Goal: Information Seeking & Learning: Learn about a topic

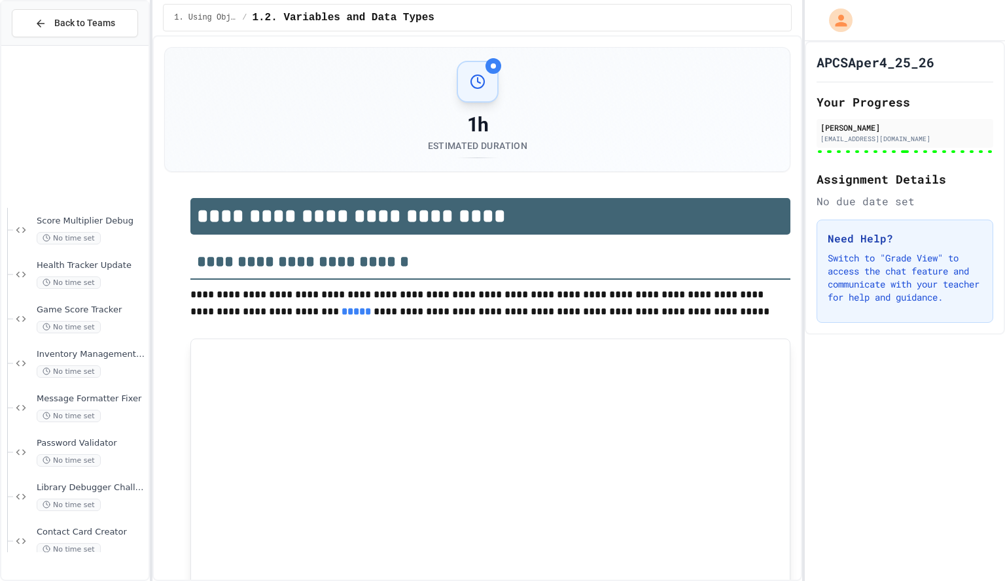
scroll to position [1338, 0]
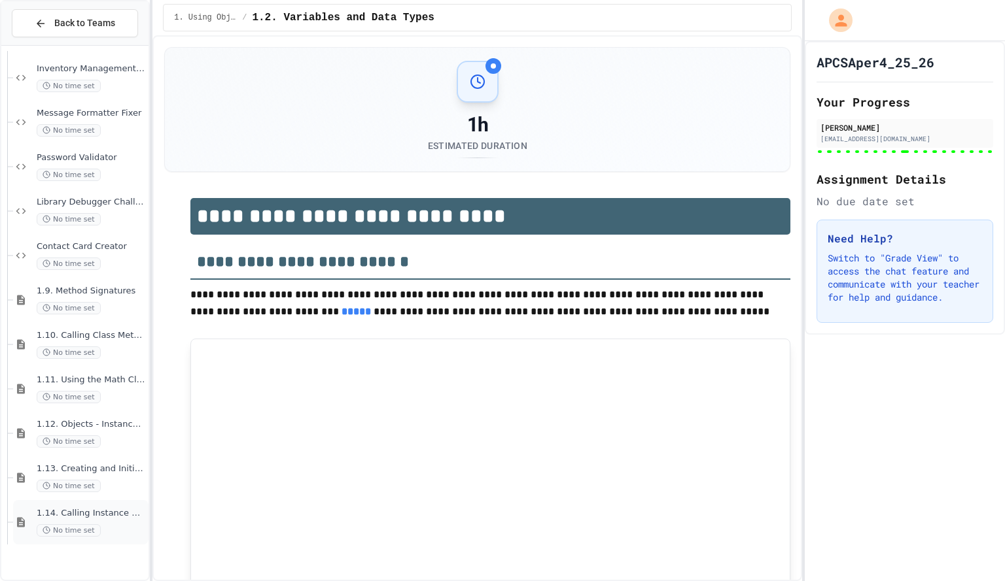
click at [95, 512] on span "1.14. Calling Instance Methods" at bounding box center [91, 513] width 109 height 11
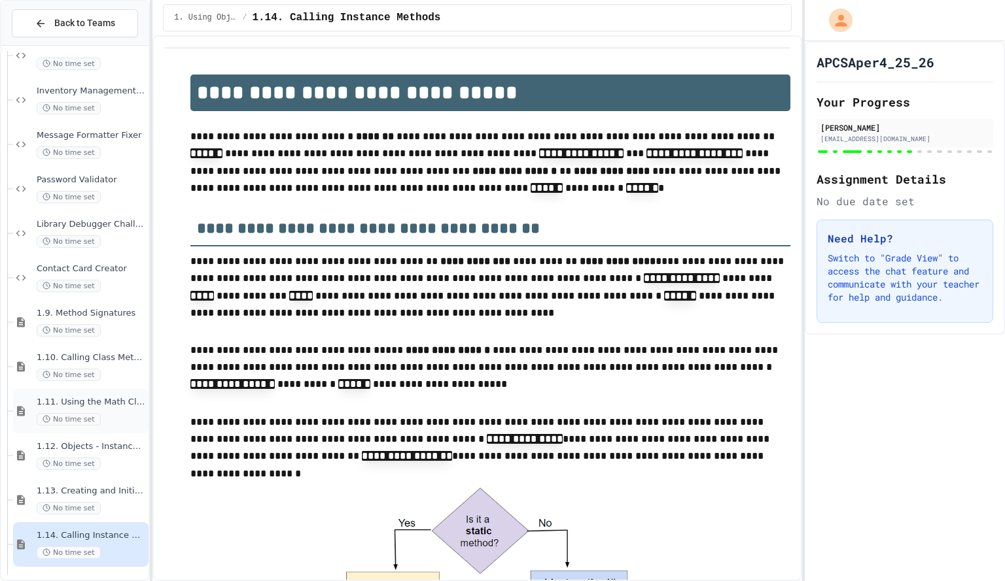
scroll to position [1360, 0]
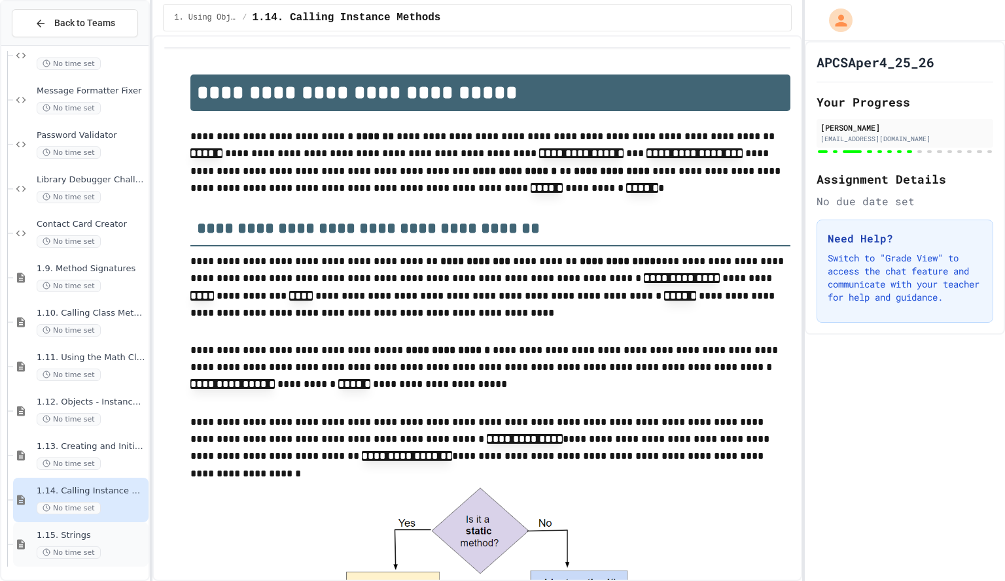
click at [88, 538] on span "1.15. Strings" at bounding box center [91, 535] width 109 height 11
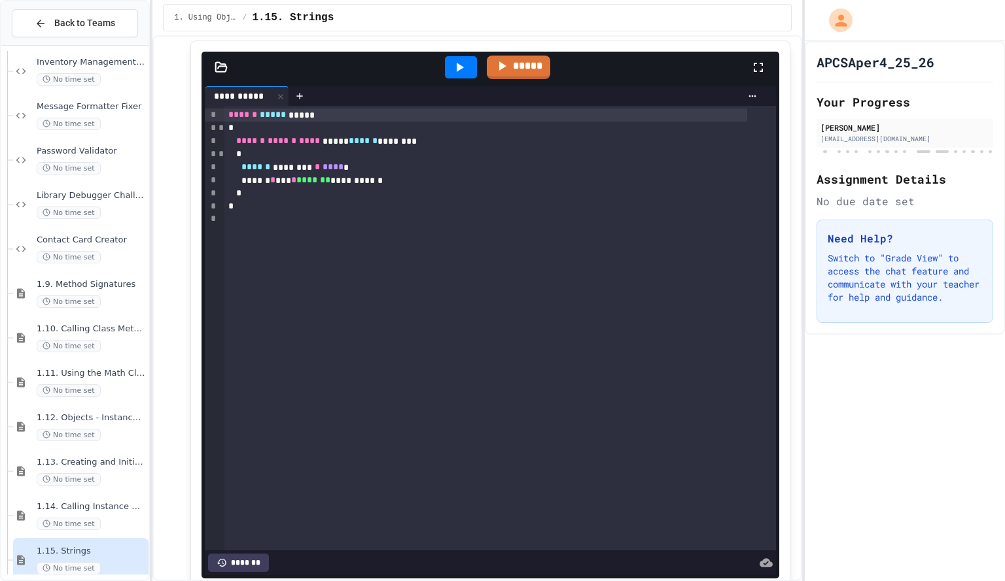
scroll to position [263, 0]
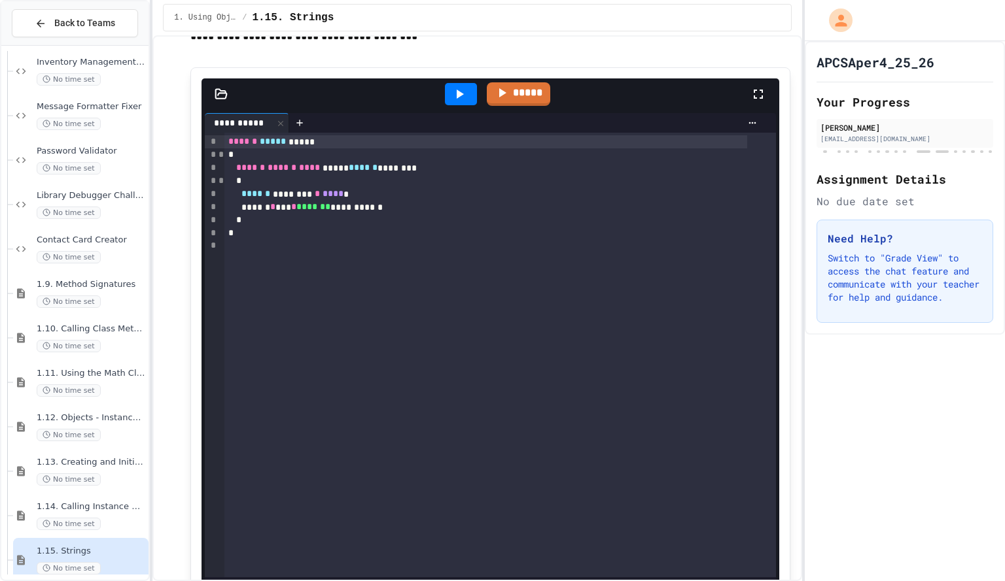
click at [400, 215] on div "*" at bounding box center [485, 220] width 522 height 13
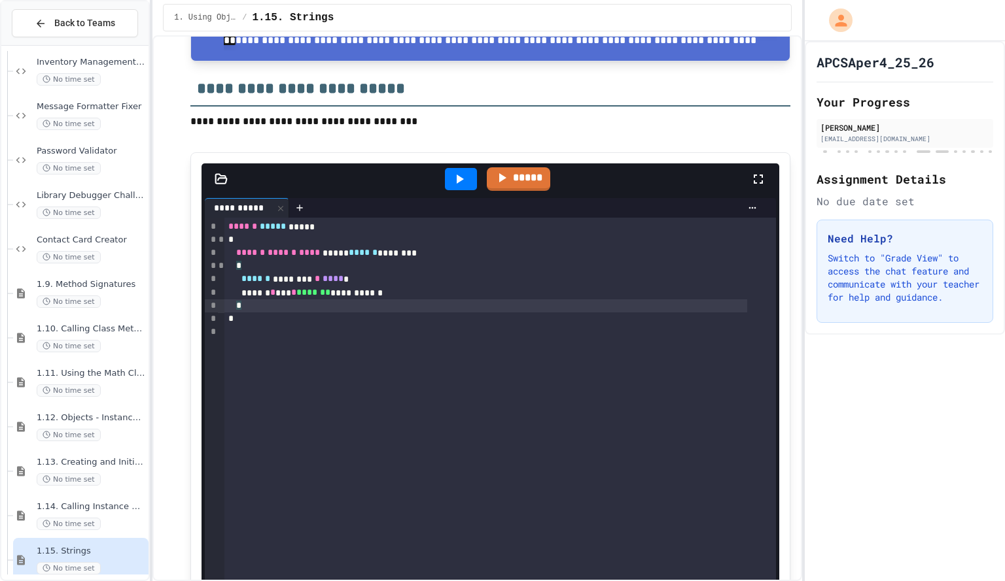
scroll to position [181, 0]
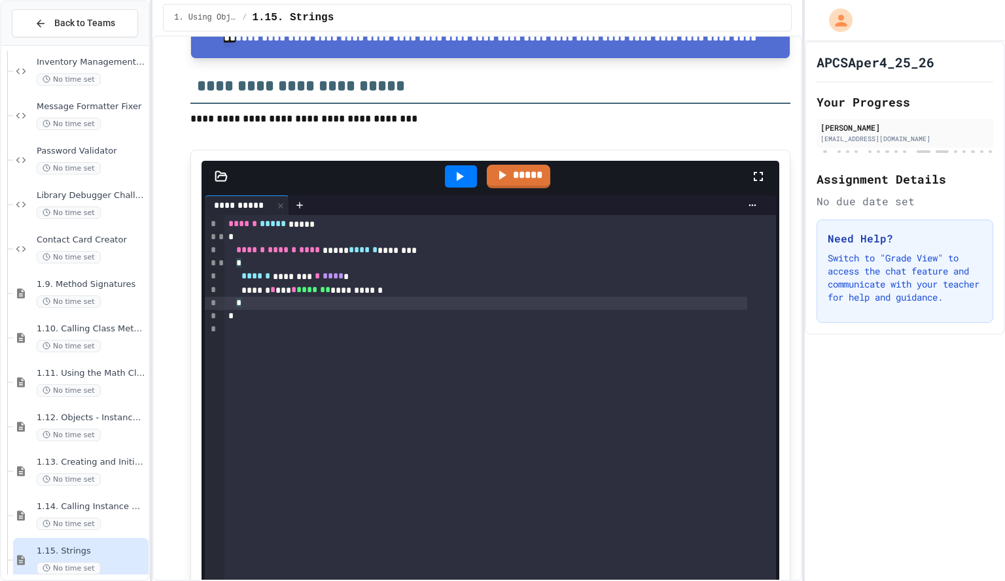
click at [453, 167] on div at bounding box center [461, 176] width 32 height 22
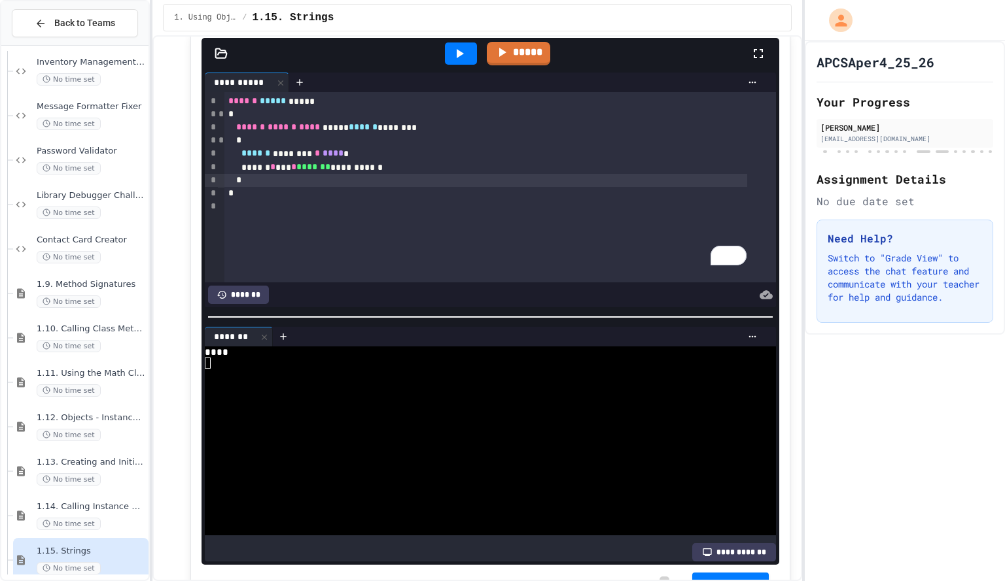
scroll to position [319, 0]
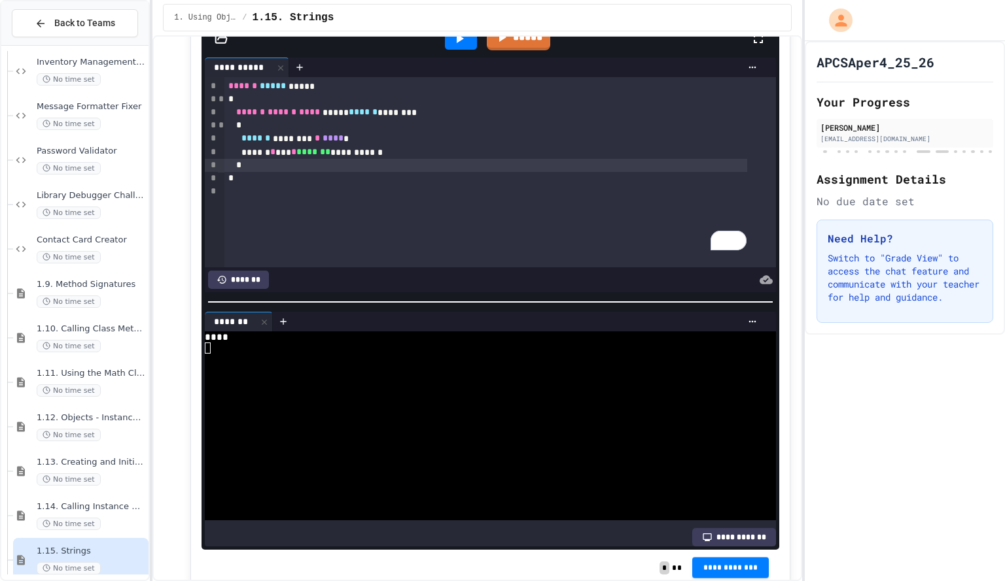
drag, startPoint x: 721, startPoint y: 563, endPoint x: 579, endPoint y: 573, distance: 143.0
click at [579, 559] on div "**********" at bounding box center [490, 568] width 578 height 37
click at [708, 559] on span "**********" at bounding box center [730, 567] width 56 height 10
